Goal: Find specific page/section: Find specific page/section

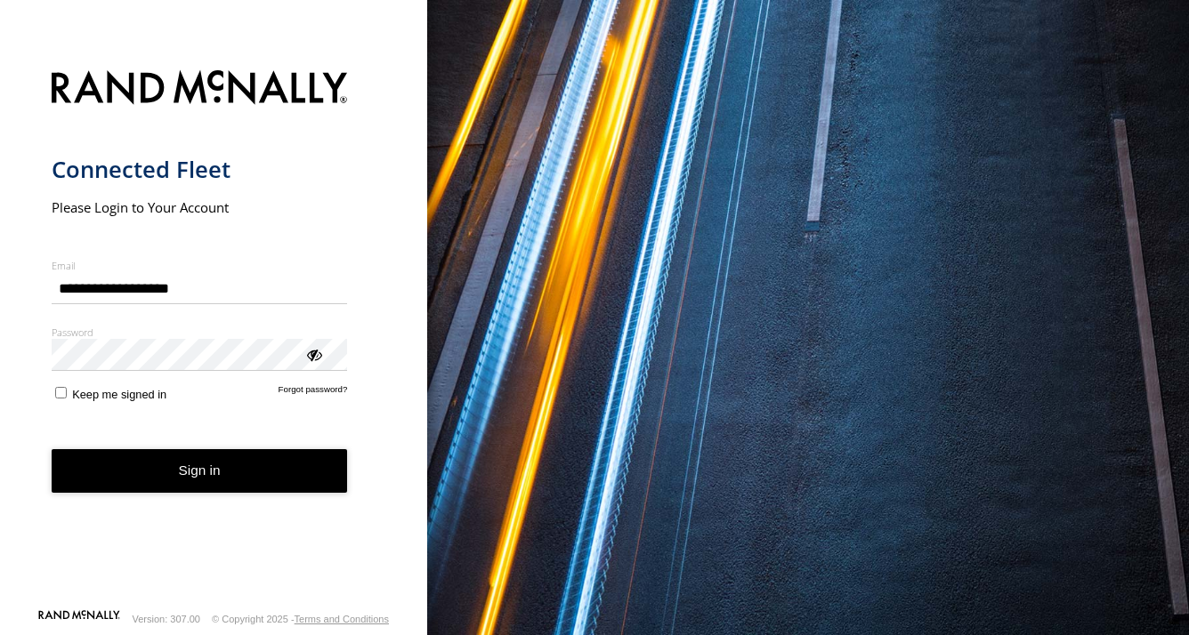
click at [206, 464] on button "Sign in" at bounding box center [200, 471] width 296 height 44
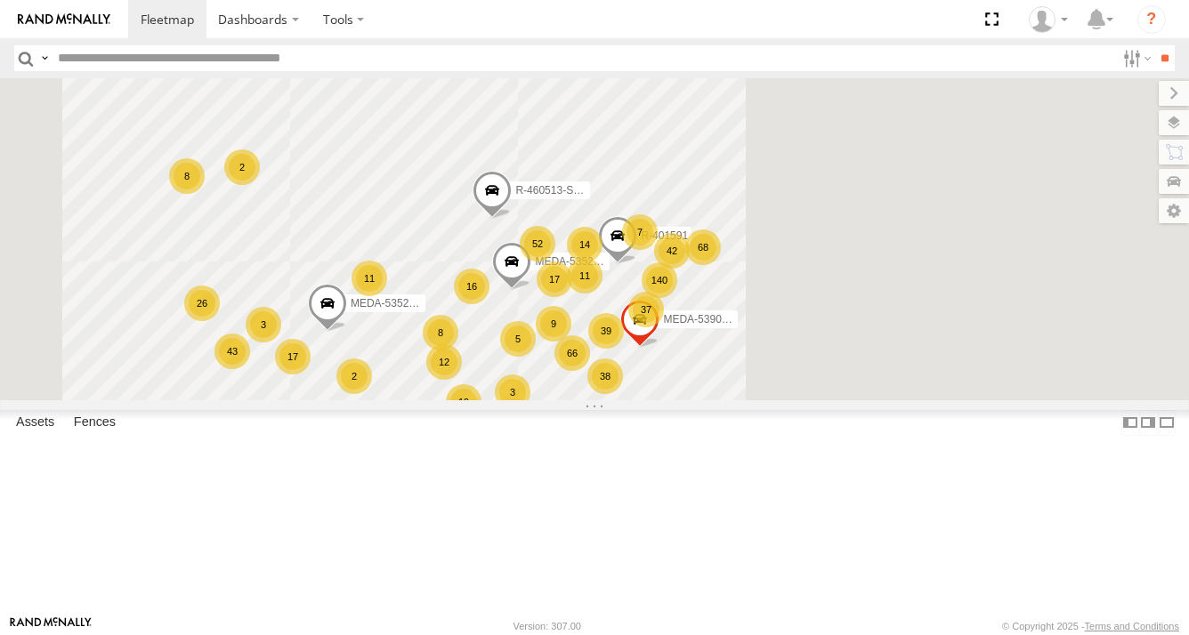
drag, startPoint x: 1004, startPoint y: 312, endPoint x: 855, endPoint y: 381, distance: 164.4
click at [855, 382] on div "66 140 16 38 68 100 37 17 12 52 43 17 19 9 11 8 39 26 2 14 11 8 3 7 R-401591 2 …" at bounding box center [594, 239] width 1189 height 322
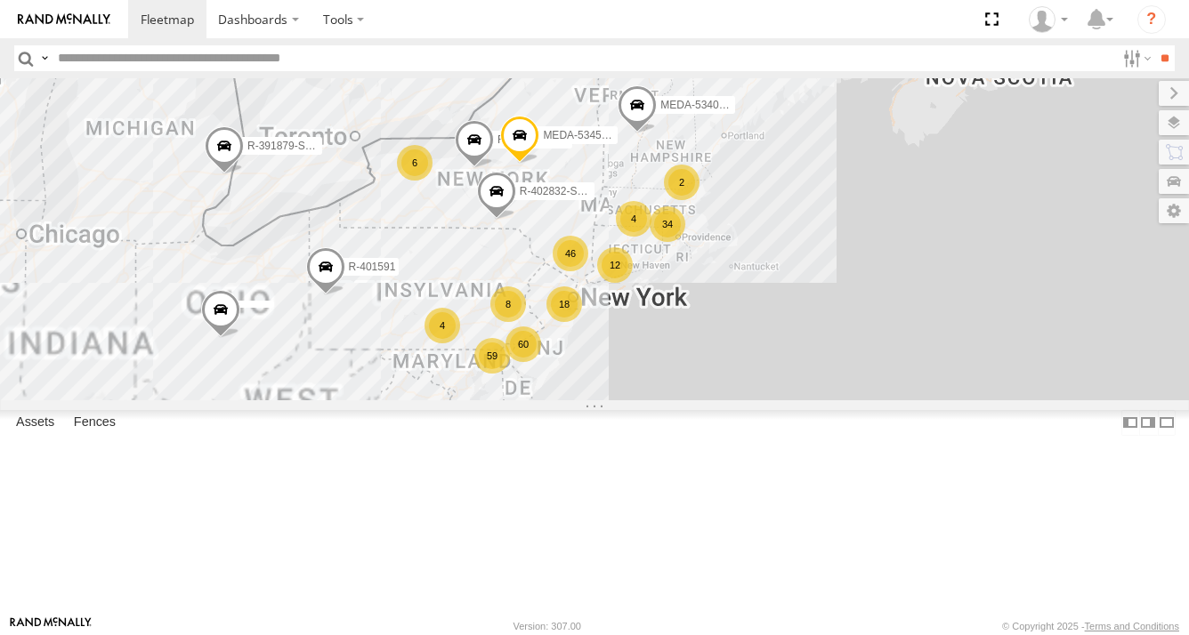
drag, startPoint x: 738, startPoint y: 415, endPoint x: 752, endPoint y: 366, distance: 50.7
click at [752, 366] on div "R-401591 MEDA-535204-Roll MEDA-535214-Roll R-460513-Swing MEDA-539001-Roll MEDA…" at bounding box center [594, 239] width 1189 height 322
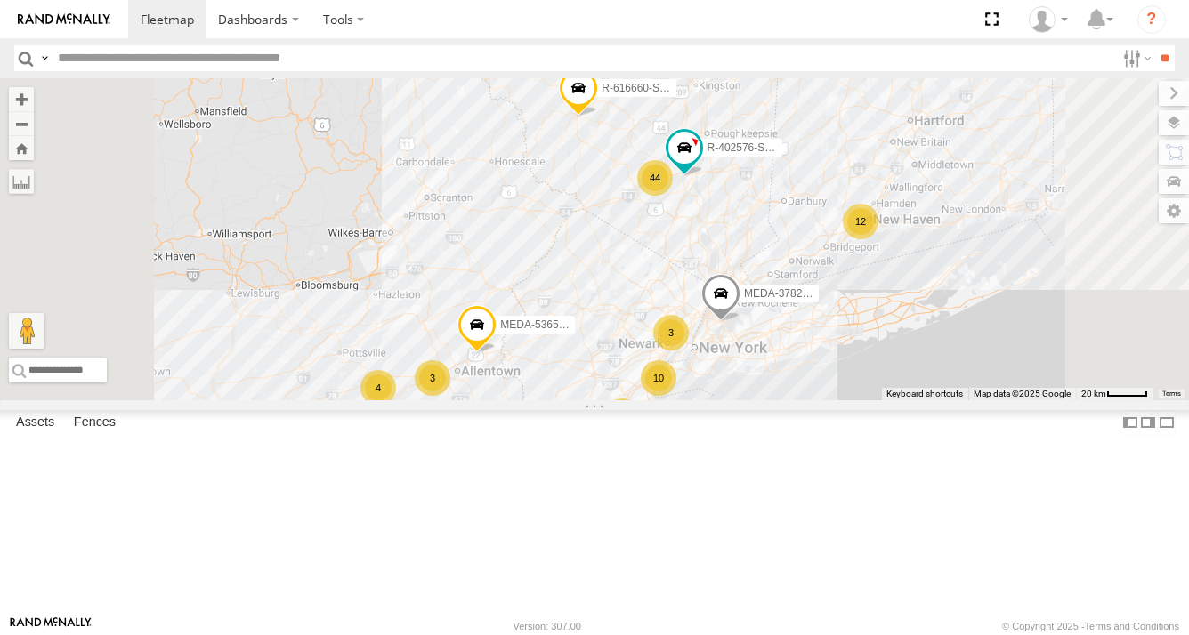
drag, startPoint x: 738, startPoint y: 343, endPoint x: 750, endPoint y: 343, distance: 11.6
click at [749, 343] on div "R-401591 MEDA-535204-Roll MEDA-535214-Roll R-460513-Swing MEDA-539001-Roll MEDA…" at bounding box center [594, 239] width 1189 height 322
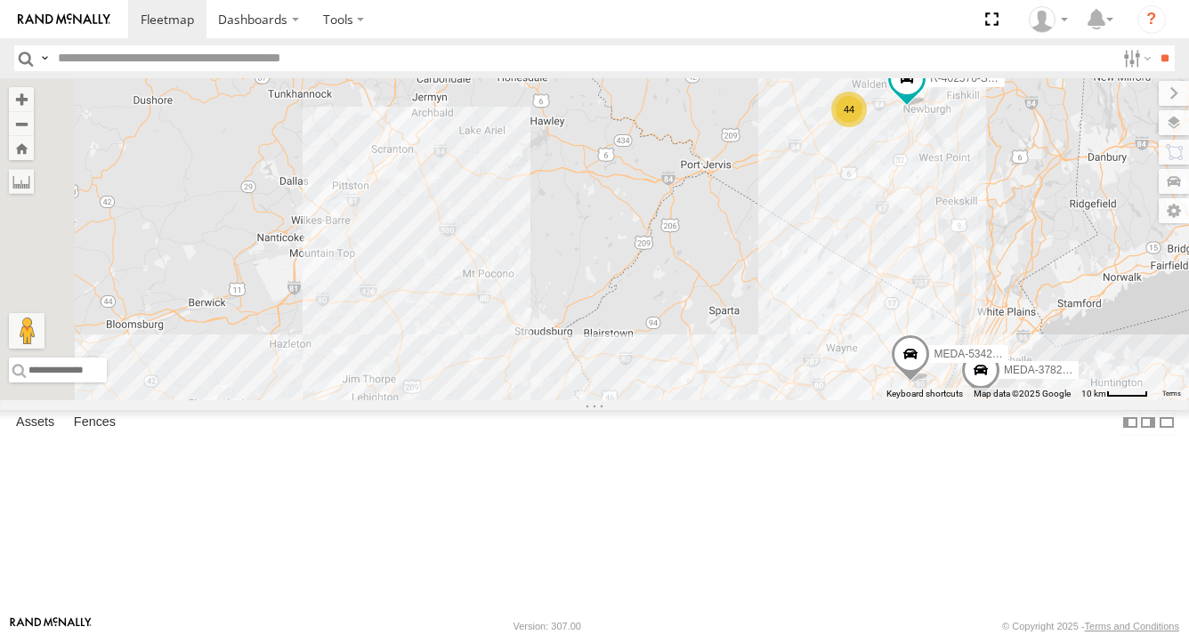
drag, startPoint x: 664, startPoint y: 383, endPoint x: 727, endPoint y: 372, distance: 64.1
click at [727, 374] on div "R-401591 MEDA-535204-Roll MEDA-535214-Roll R-460513-Swing MEDA-539001-Roll MEDA…" at bounding box center [594, 239] width 1189 height 322
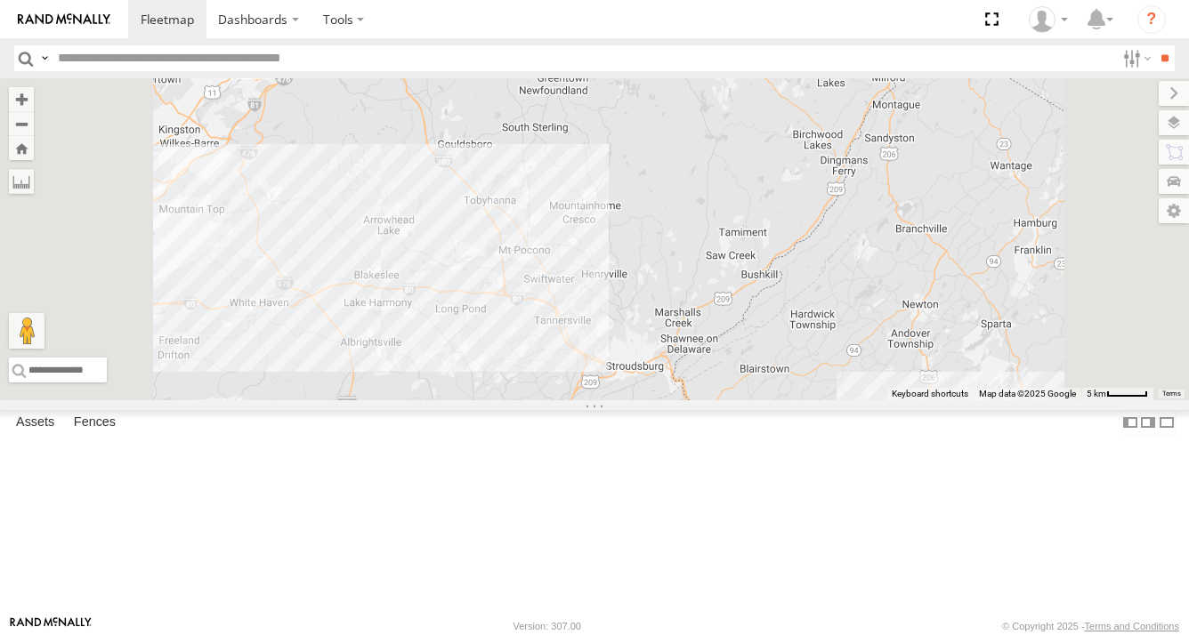
click at [152, 54] on input "text" at bounding box center [583, 58] width 1064 height 26
click at [1154, 45] on input "**" at bounding box center [1164, 58] width 20 height 26
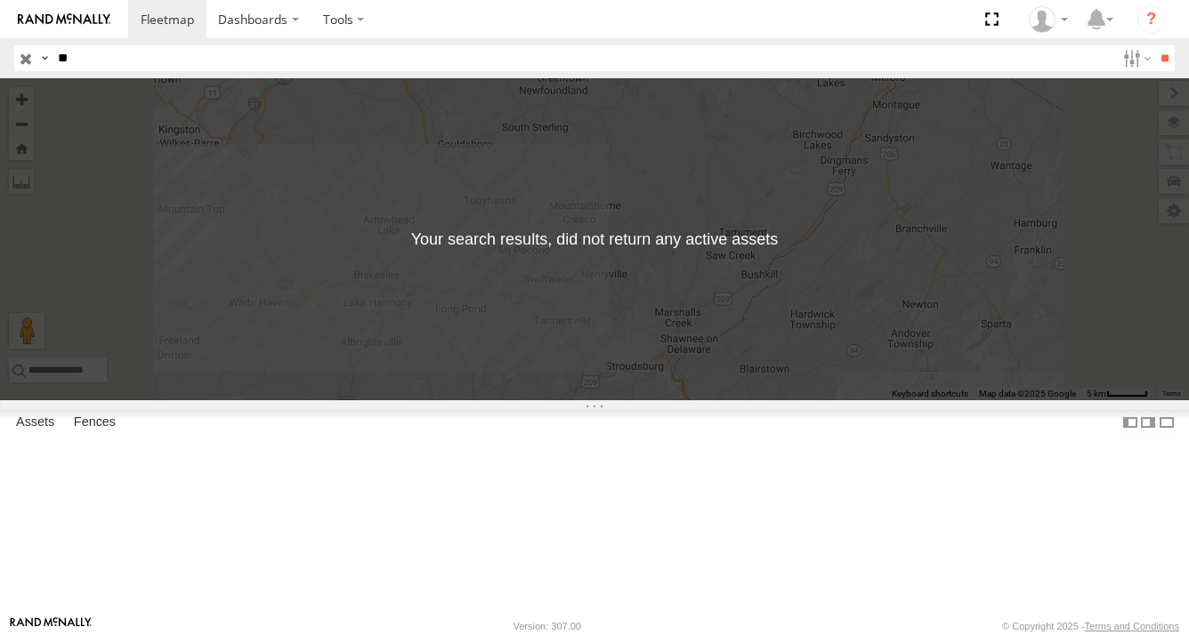
type input "*"
